Goal: Transaction & Acquisition: Purchase product/service

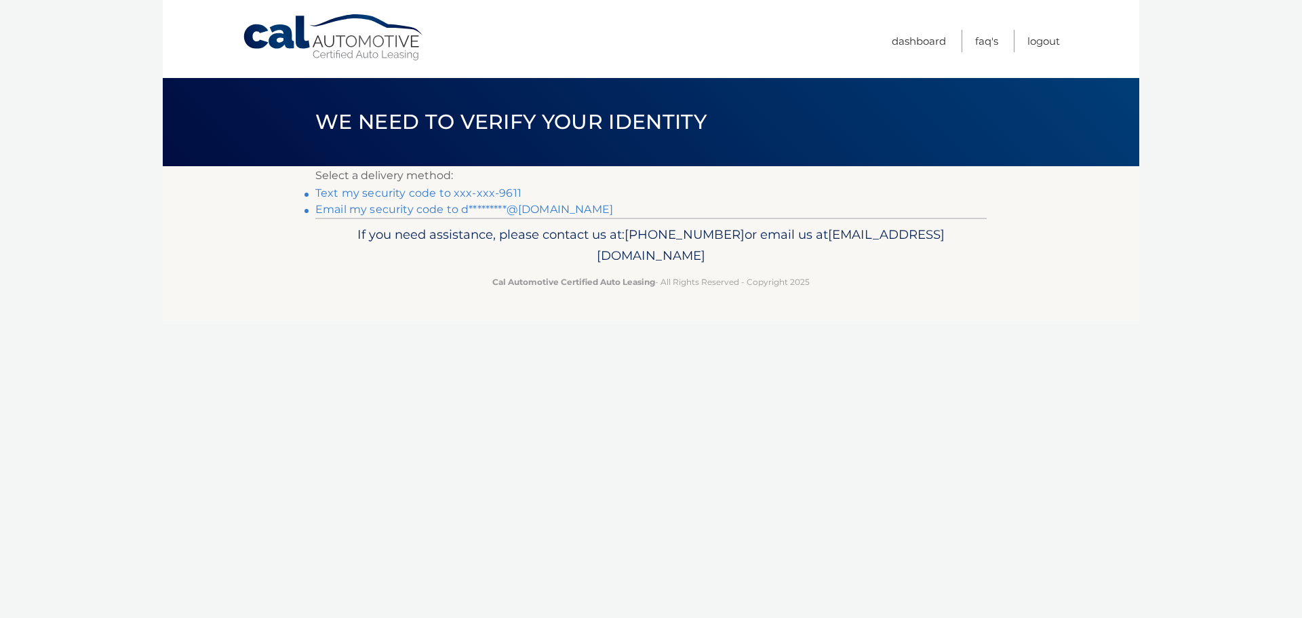
click at [471, 189] on link "Text my security code to xxx-xxx-9611" at bounding box center [418, 193] width 206 height 13
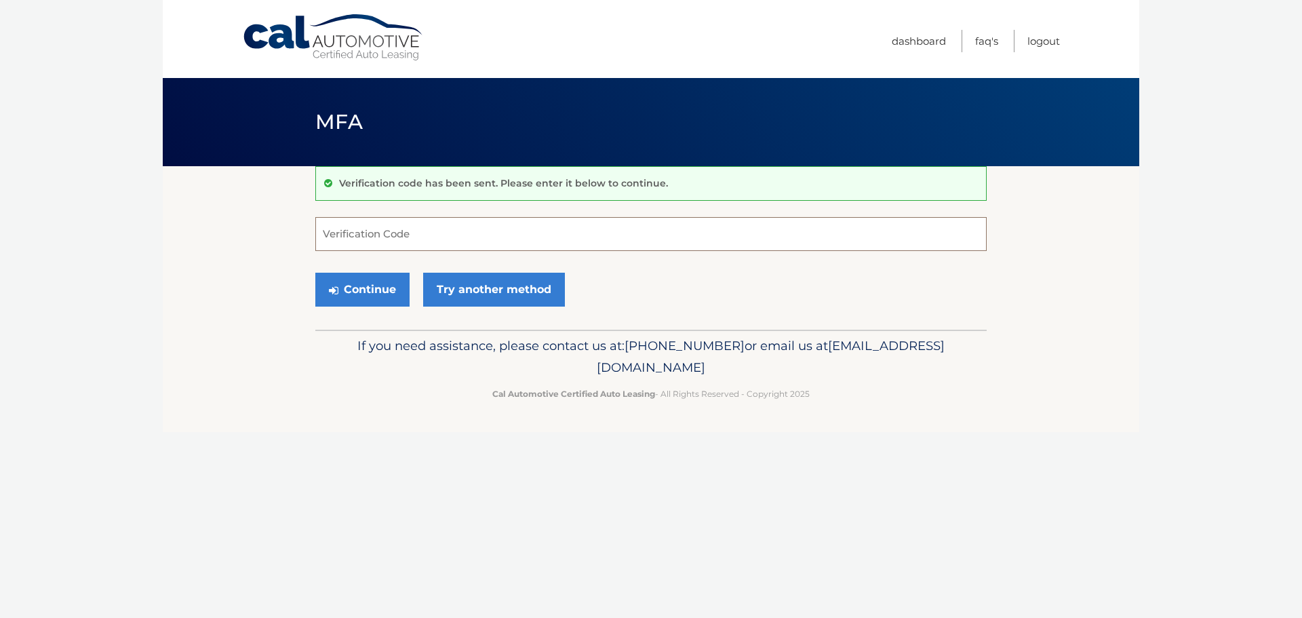
click at [433, 239] on input "Verification Code" at bounding box center [651, 234] width 672 height 34
type input "432312"
click at [315, 273] on button "Continue" at bounding box center [362, 290] width 94 height 34
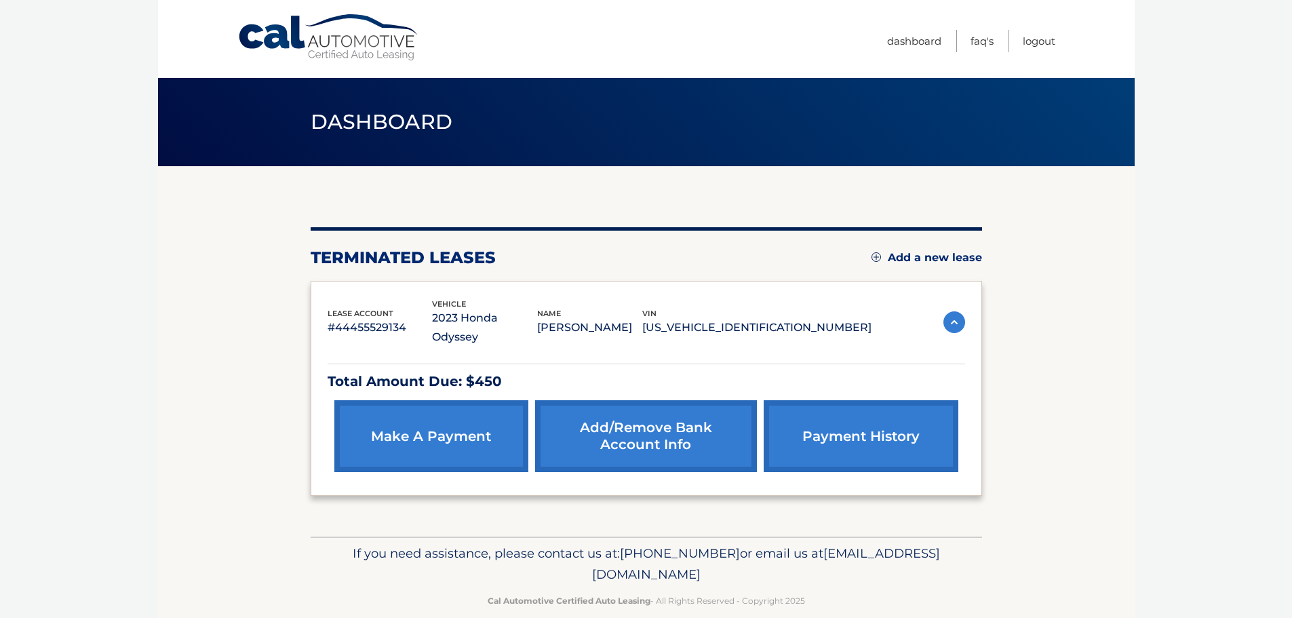
click at [442, 405] on link "make a payment" at bounding box center [431, 436] width 194 height 72
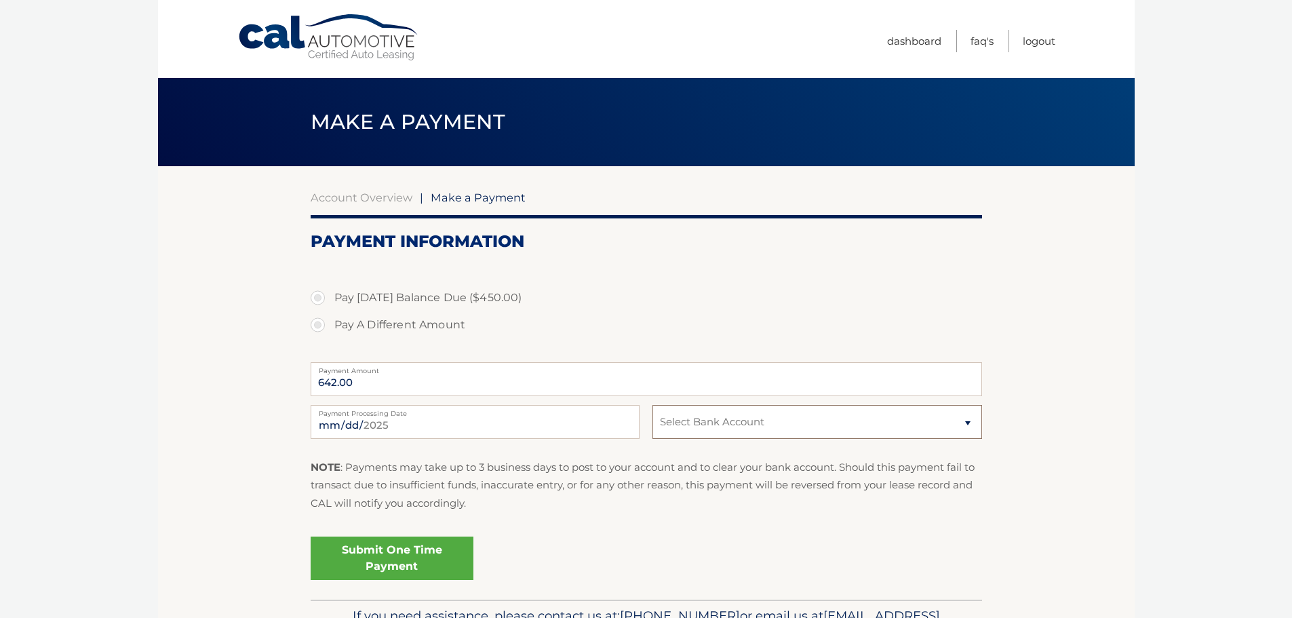
click at [718, 426] on select "Select Bank Account Checking PNC BANK, NEW JERSEY *****9838 Checking PNC BANK, …" at bounding box center [817, 422] width 329 height 34
click at [330, 302] on label "Pay Today's Balance Due ($450.00)" at bounding box center [647, 297] width 672 height 27
click at [330, 302] on input "Pay Today's Balance Due ($450.00)" at bounding box center [323, 295] width 14 height 22
radio input "true"
type input "450.00"
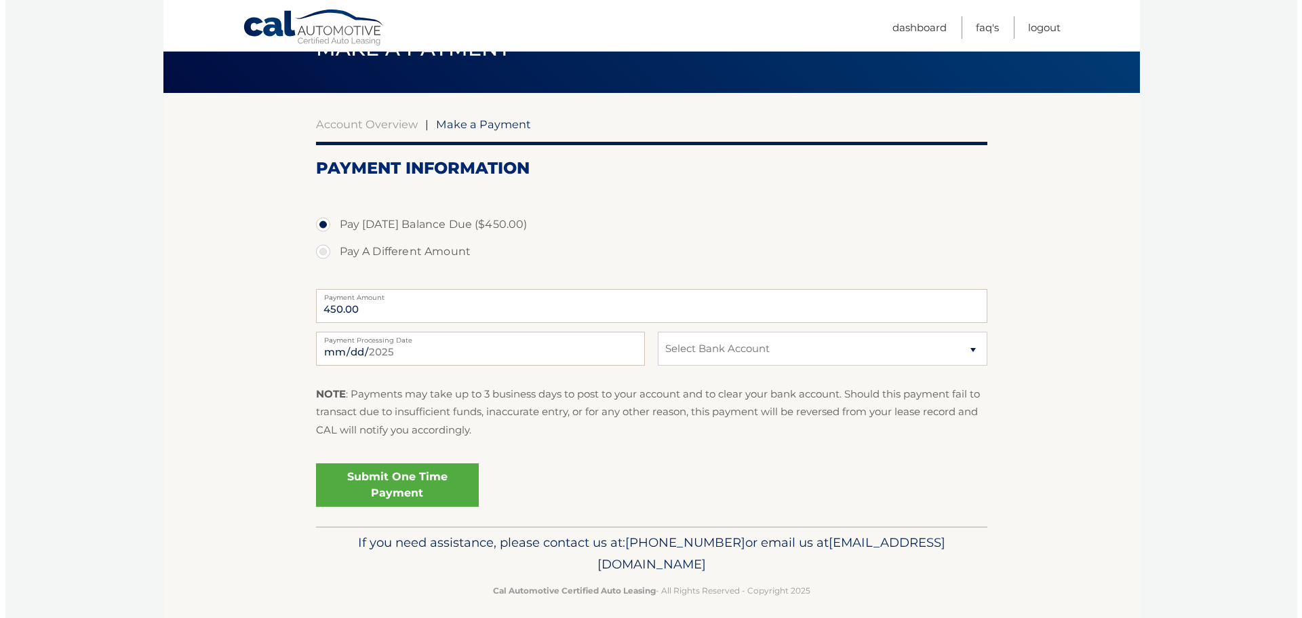
scroll to position [84, 0]
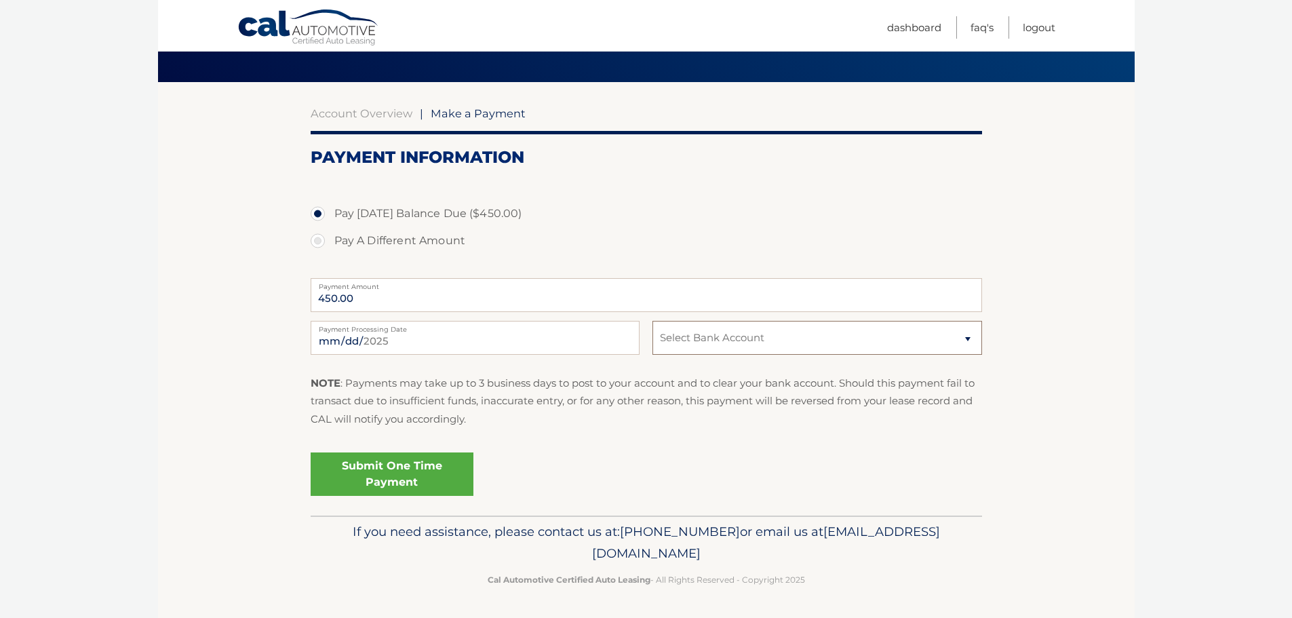
click at [732, 345] on select "Select Bank Account Checking PNC BANK, NEW JERSEY *****9838 Checking PNC BANK, …" at bounding box center [817, 338] width 329 height 34
click at [875, 333] on select "Select Bank Account Checking PNC BANK, NEW JERSEY *****9838 Checking PNC BANK, …" at bounding box center [817, 338] width 329 height 34
select select "MDliNjc3YjItYjExOC00MWM5LTk0M2QtZTI5NGRiMDM0MDA1"
click at [653, 321] on select "Select Bank Account Checking PNC BANK, NEW JERSEY *****9838 Checking PNC BANK, …" at bounding box center [817, 338] width 329 height 34
click at [438, 336] on input "2025-09-14" at bounding box center [475, 338] width 329 height 34
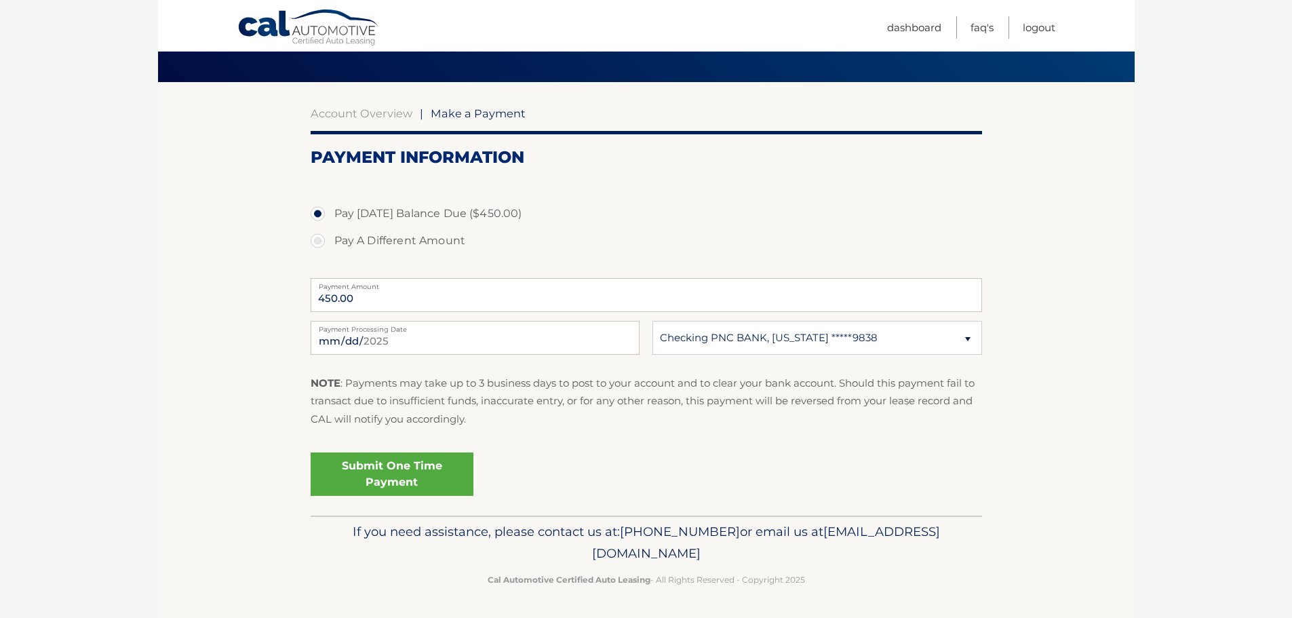
click at [400, 475] on link "Submit One Time Payment" at bounding box center [392, 473] width 163 height 43
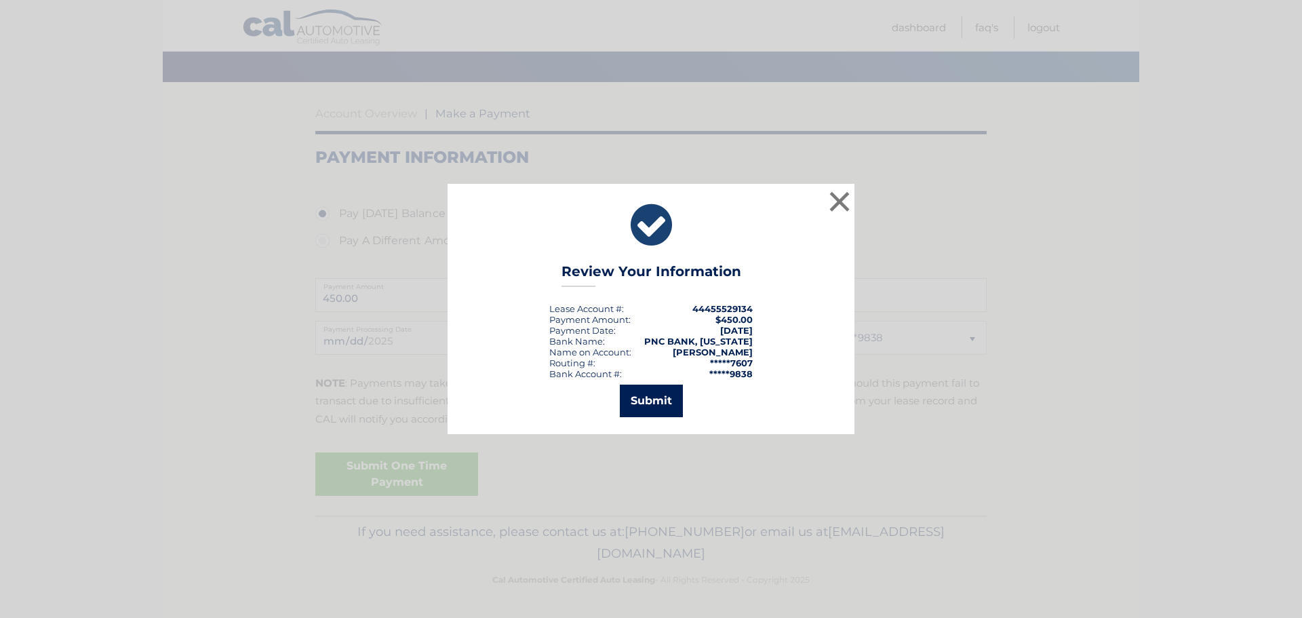
click at [648, 399] on button "Submit" at bounding box center [651, 401] width 63 height 33
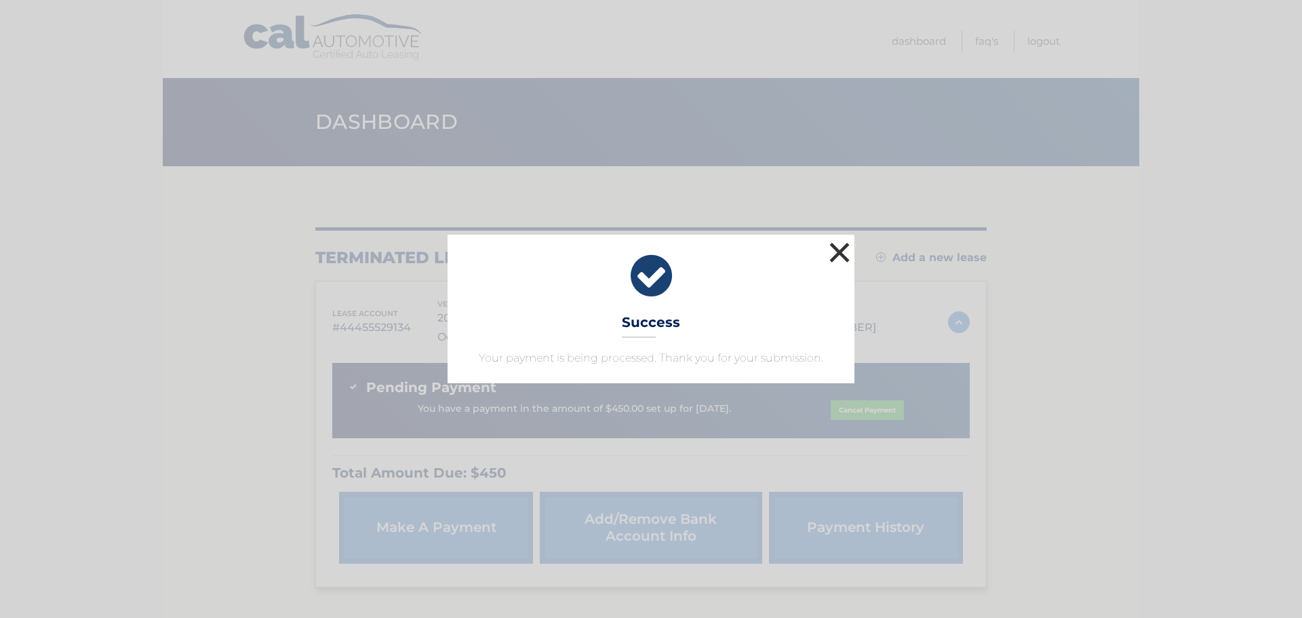
click at [845, 250] on button "×" at bounding box center [839, 252] width 27 height 27
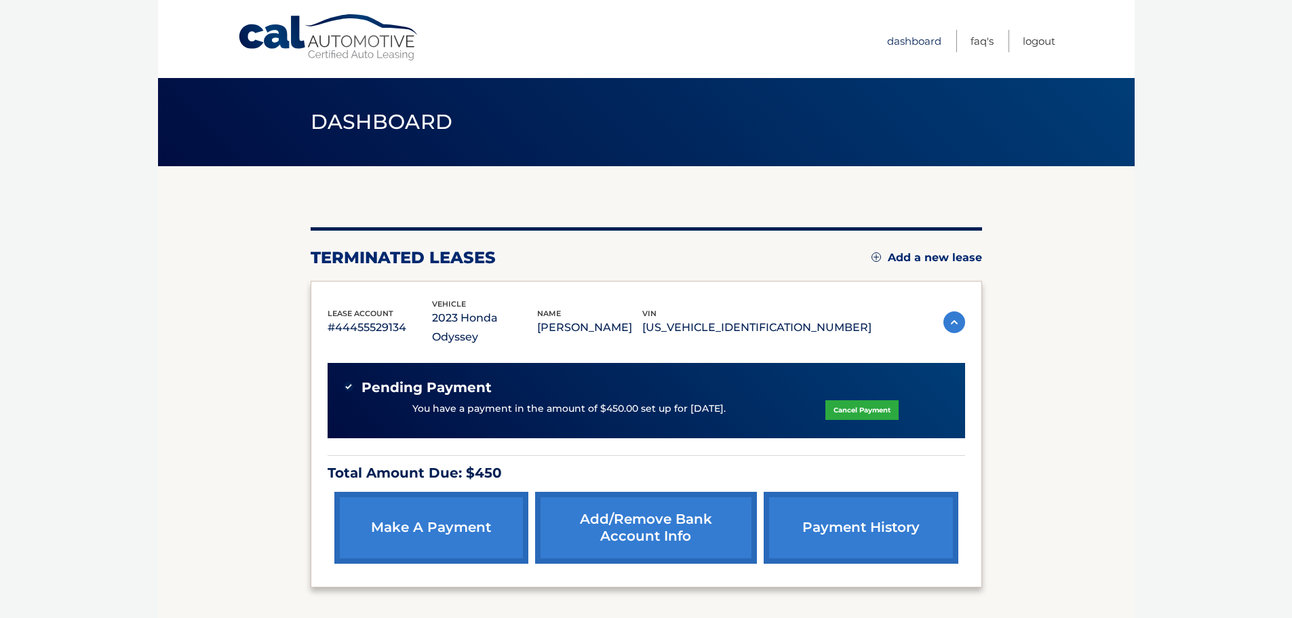
click at [923, 38] on link "Dashboard" at bounding box center [914, 41] width 54 height 22
click at [204, 298] on section "You are registered for this site, but you haven't enrolled in online payments. …" at bounding box center [646, 397] width 977 height 462
click at [1037, 37] on link "Logout" at bounding box center [1039, 41] width 33 height 22
